Goal: Transaction & Acquisition: Purchase product/service

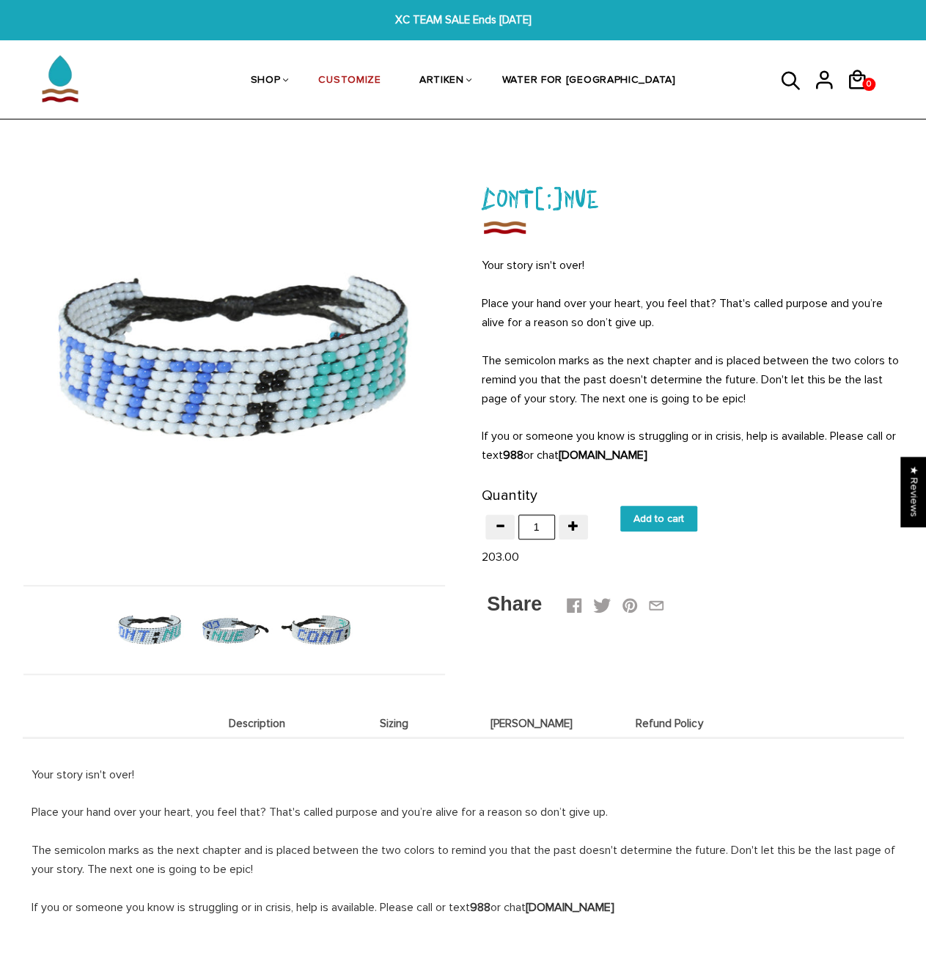
click at [641, 521] on input "Add to cart" at bounding box center [658, 519] width 77 height 26
type input "Add to cart"
click at [759, 322] on p "Place your hand over your heart, you feel that? That's called purpose and you’r…" at bounding box center [693, 313] width 422 height 38
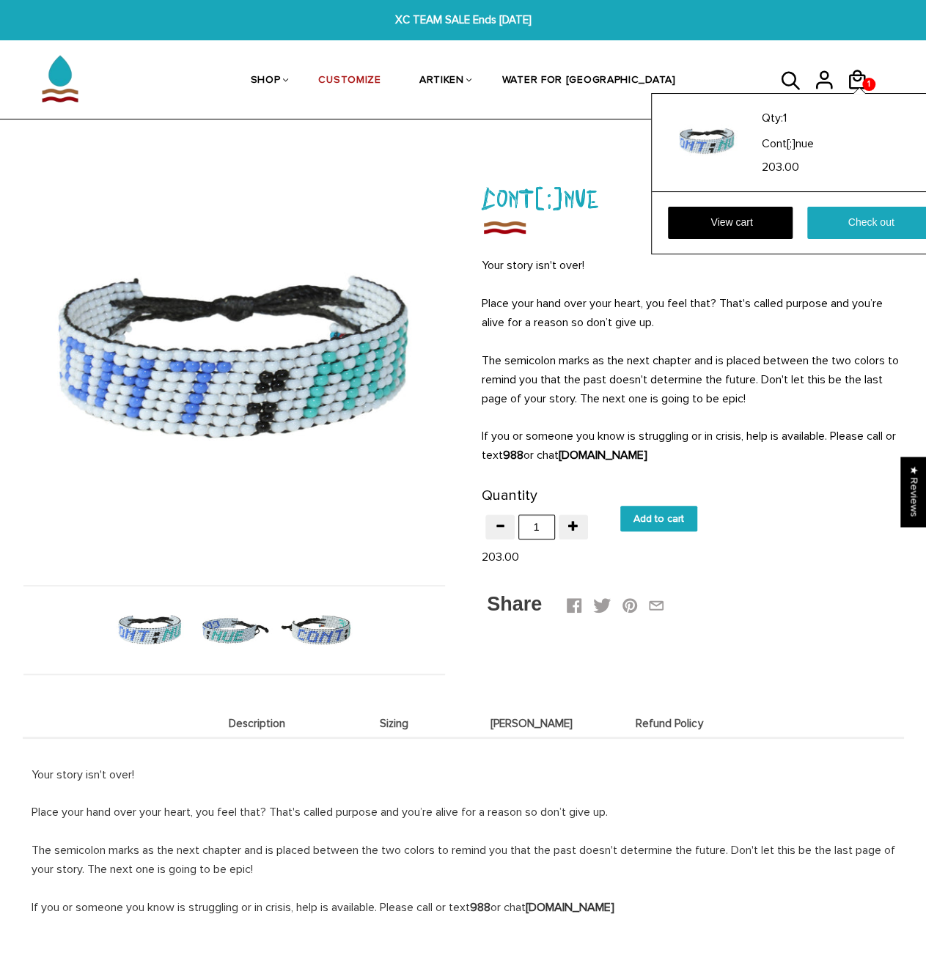
click at [868, 69] on div "1 1 Qty: 1 Cont[;]nue 203.00 View cart Check out" at bounding box center [862, 79] width 33 height 35
click at [861, 93] on div "Qty: 1 Cont[;]nue 203.00 View cart Check out" at bounding box center [801, 173] width 301 height 161
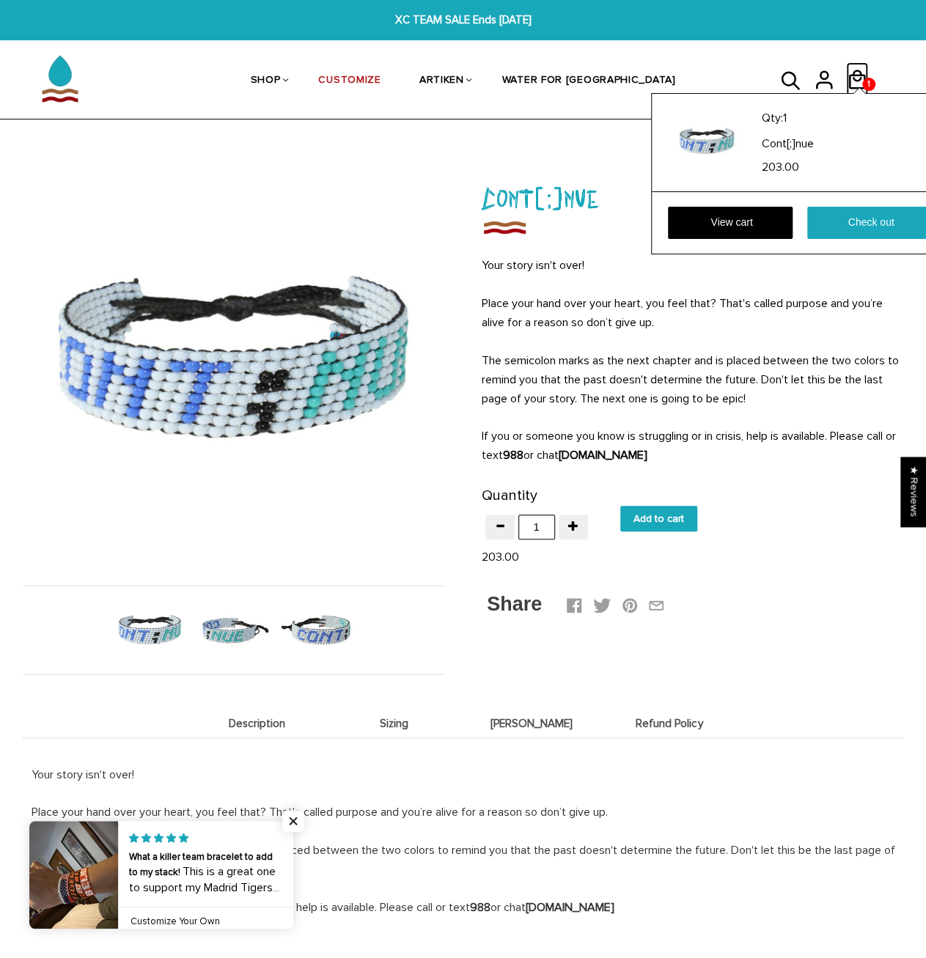
click at [857, 76] on icon at bounding box center [857, 79] width 17 height 19
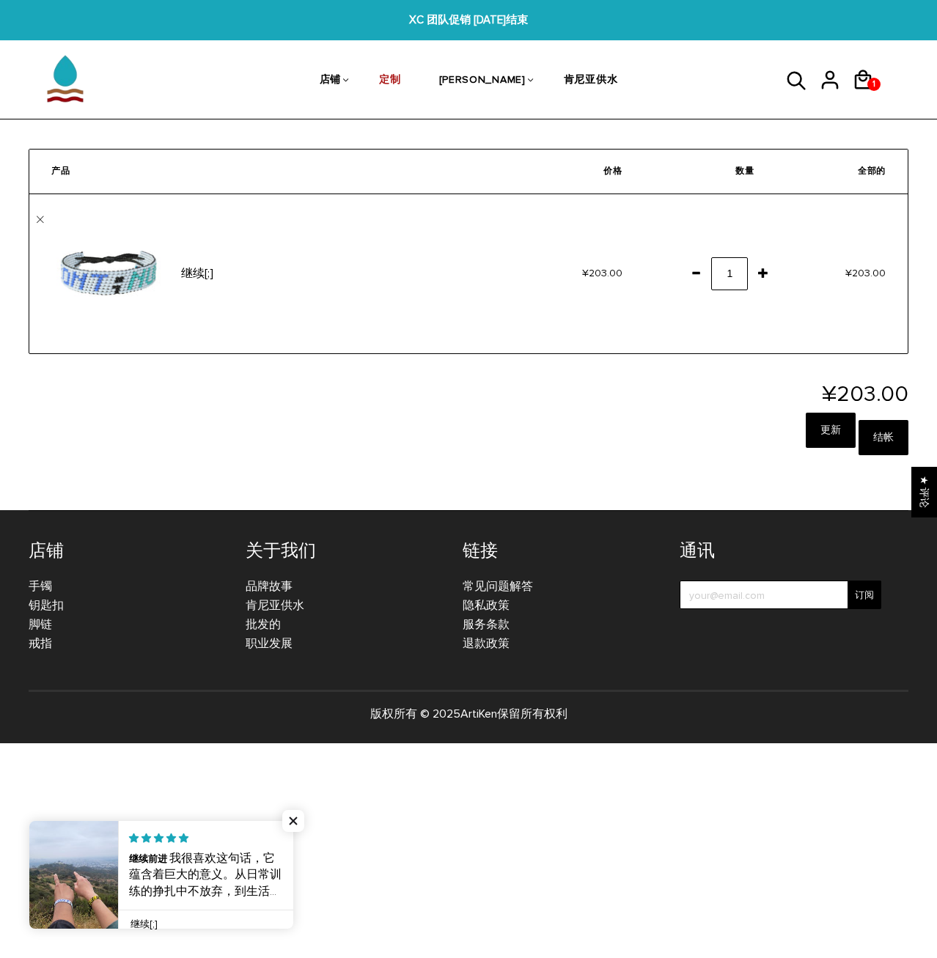
click at [686, 431] on div "¥203.00 更新 结帐" at bounding box center [469, 422] width 880 height 79
click at [890, 446] on input "结帐" at bounding box center [883, 437] width 50 height 35
